Goal: Book appointment/travel/reservation

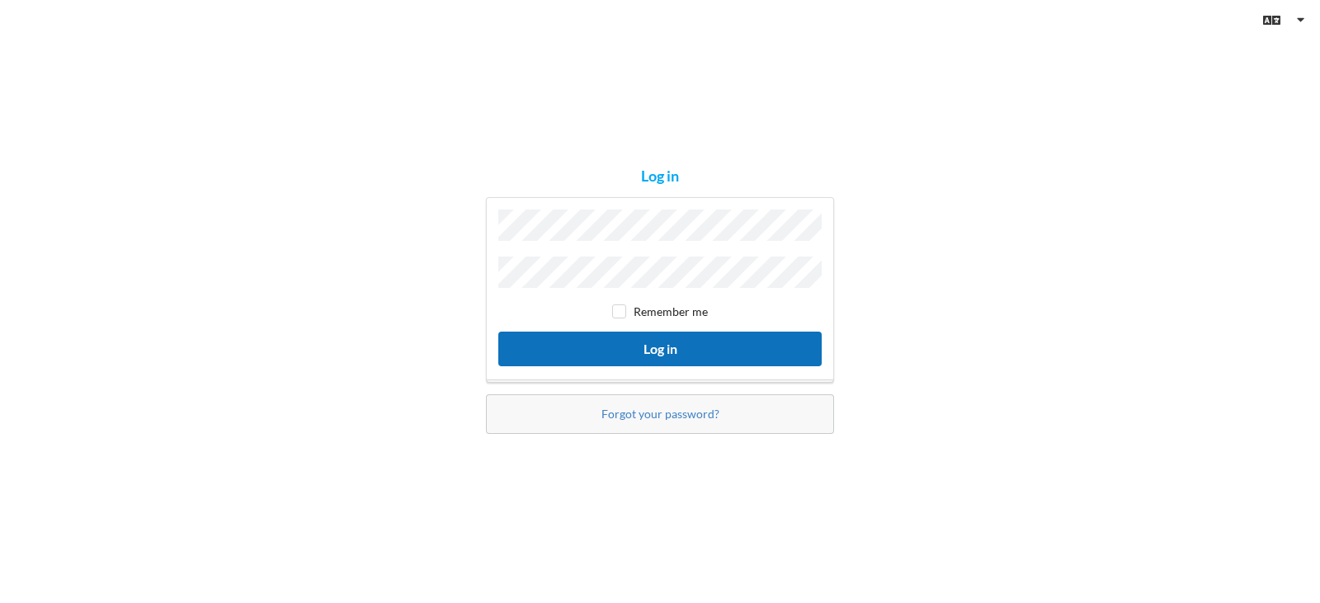
click at [659, 332] on button "Log in" at bounding box center [659, 349] width 323 height 34
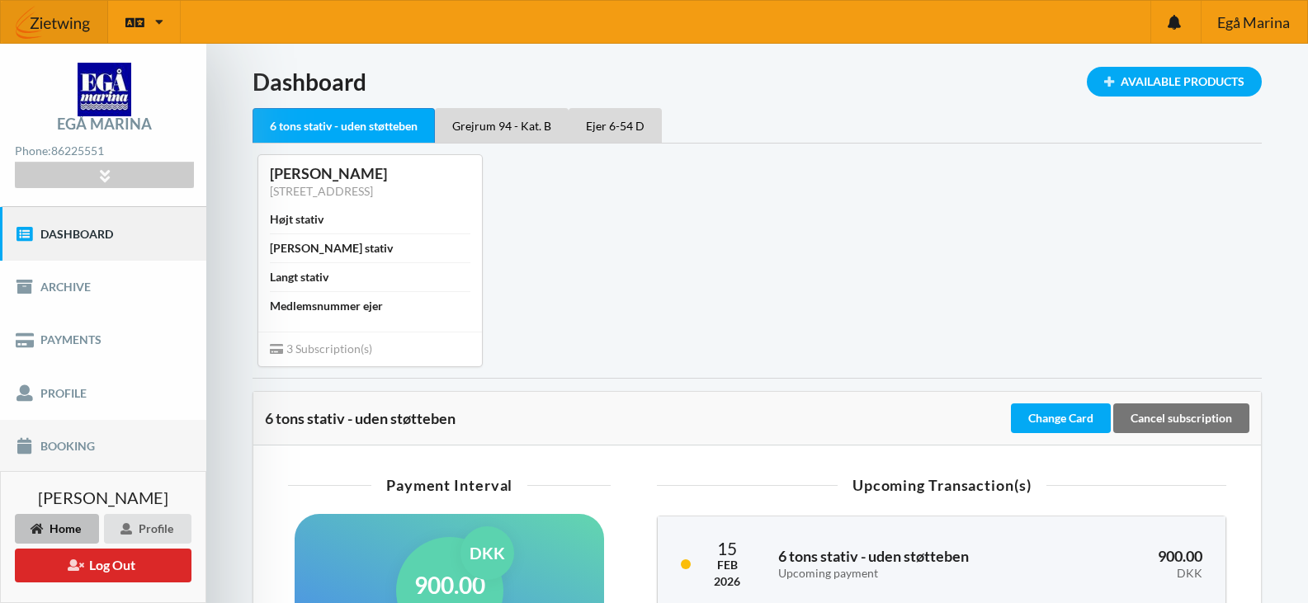
click at [75, 449] on link "Booking" at bounding box center [103, 446] width 206 height 53
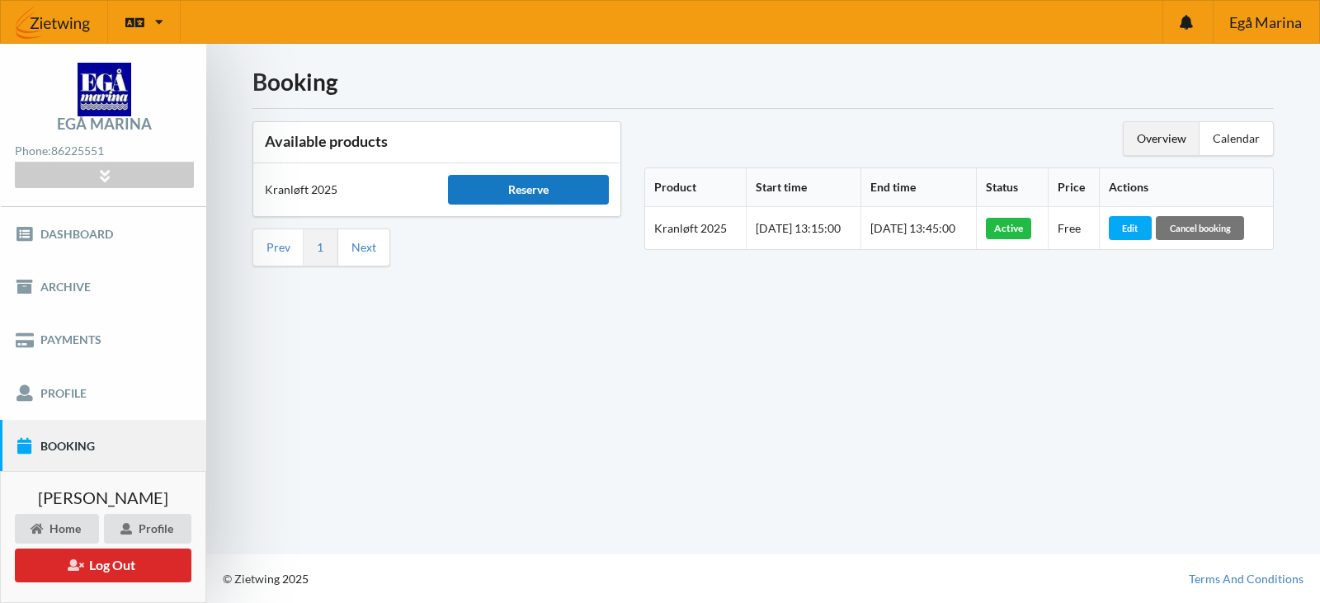
click at [495, 191] on div "Reserve" at bounding box center [528, 190] width 160 height 30
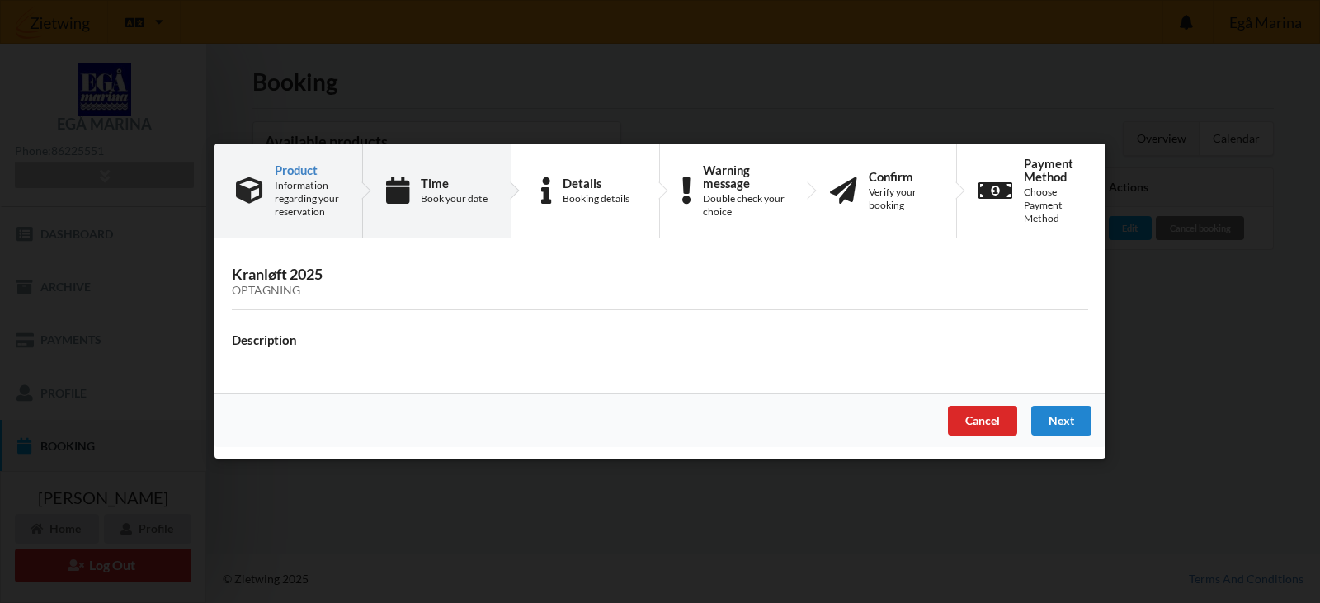
click at [461, 190] on div "Time Book your date" at bounding box center [454, 191] width 67 height 29
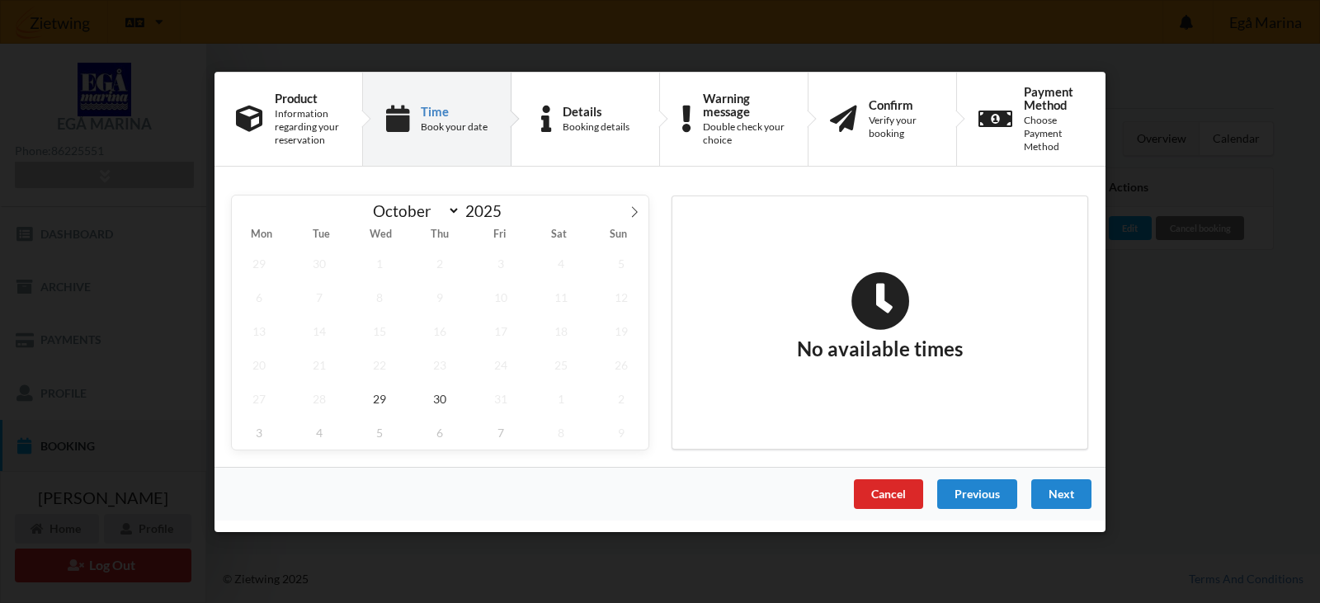
click at [898, 487] on div "Cancel" at bounding box center [888, 493] width 69 height 30
